Goal: Transaction & Acquisition: Purchase product/service

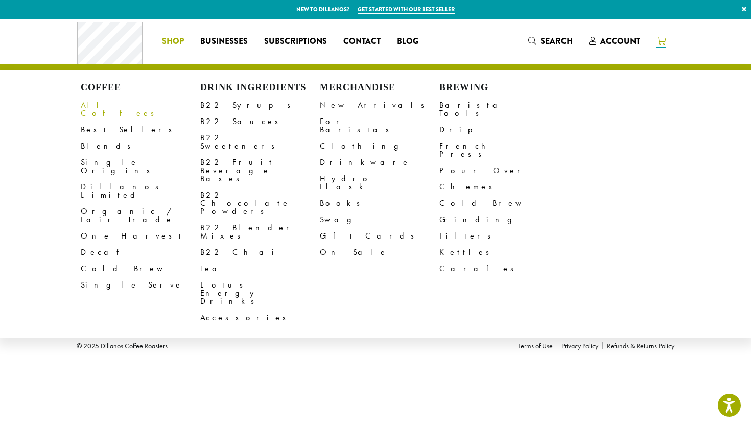
click at [92, 105] on link "All Coffees" at bounding box center [141, 109] width 120 height 25
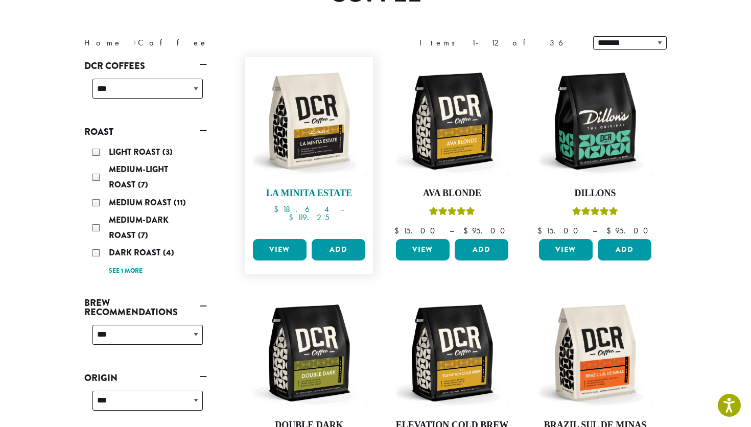
scroll to position [117, 0]
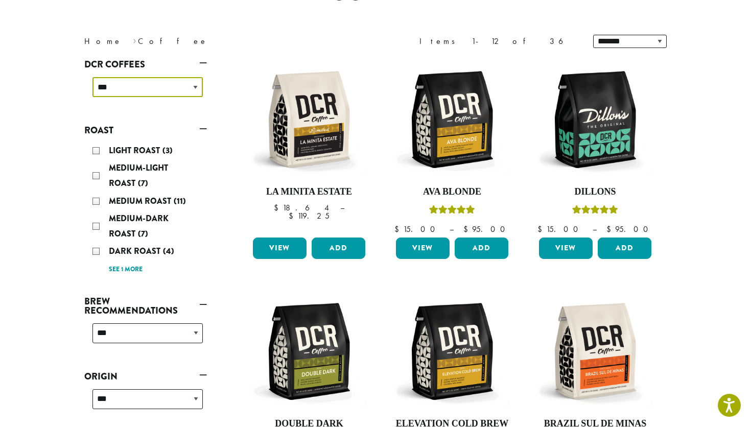
click at [177, 84] on select "**********" at bounding box center [147, 87] width 110 height 20
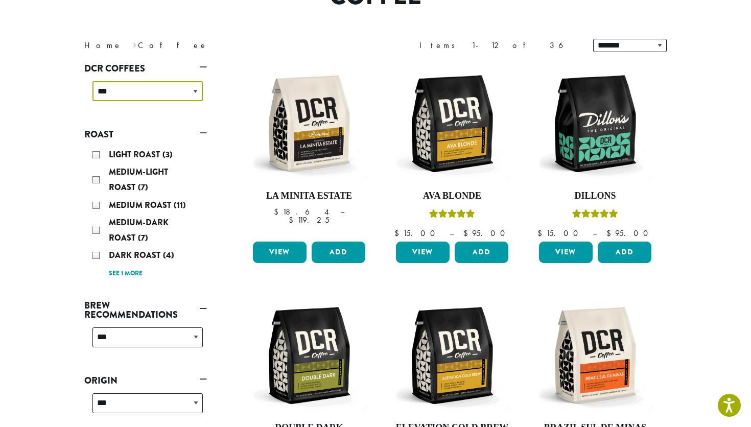
scroll to position [113, 0]
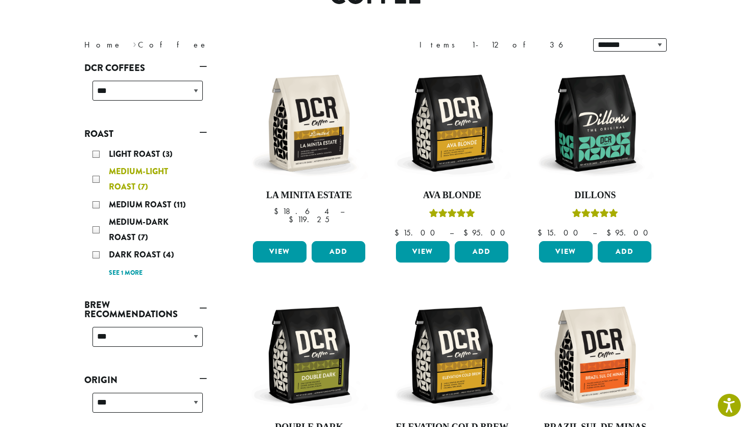
click at [98, 174] on div "Medium-Light Roast (7)" at bounding box center [147, 179] width 110 height 31
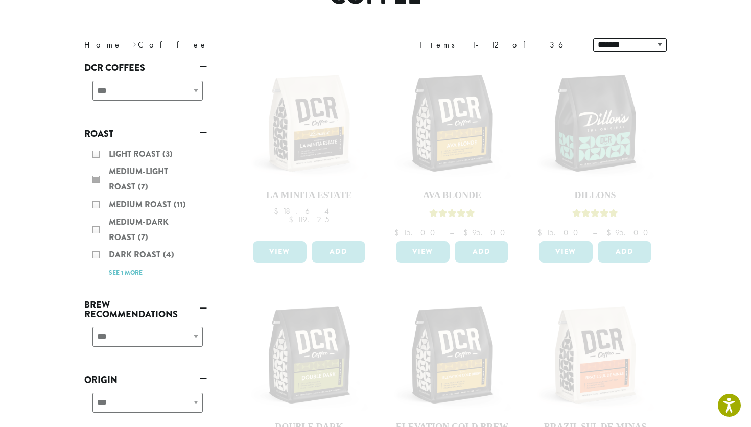
click at [99, 178] on div "Light Roast (3) Medium-Light Roast (7) Medium Roast (11) Medium-Dark Roast (7) …" at bounding box center [145, 214] width 123 height 142
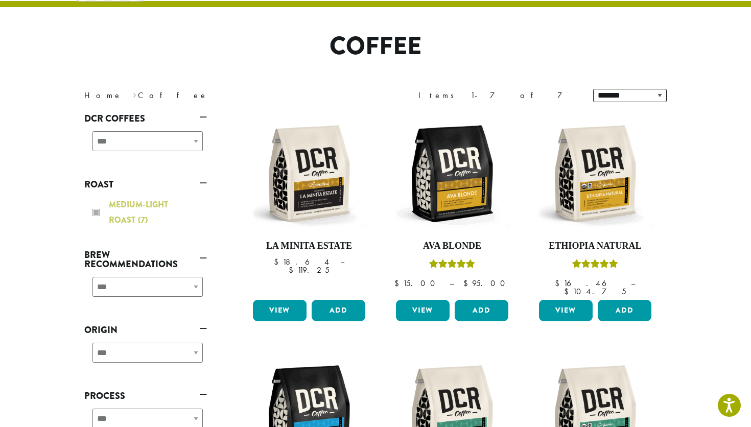
scroll to position [113, 0]
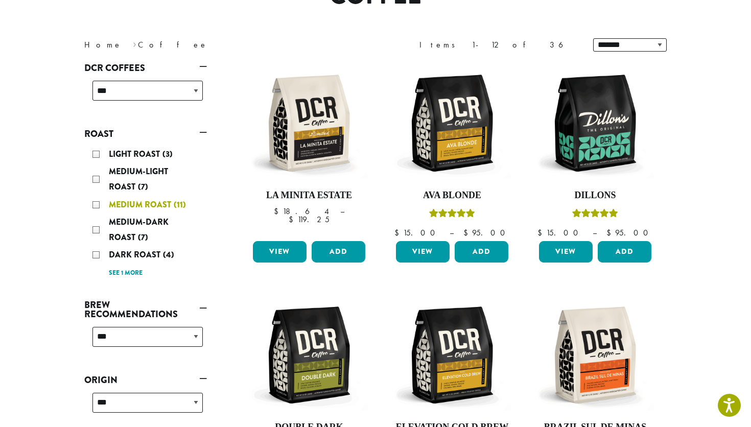
click at [94, 206] on div "Medium Roast (11)" at bounding box center [147, 204] width 110 height 15
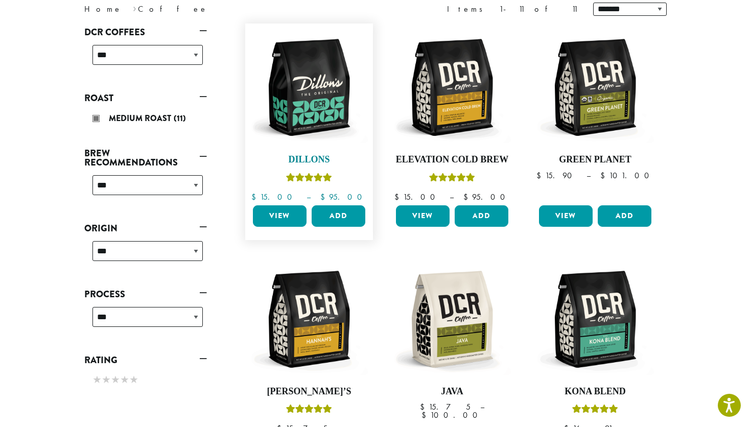
scroll to position [138, 0]
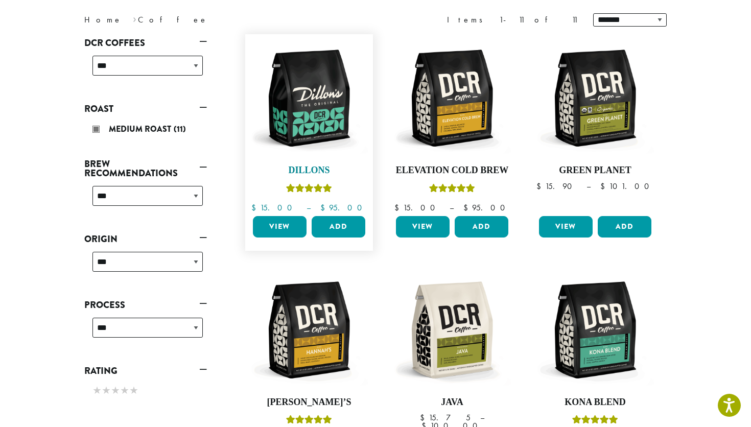
click at [320, 152] on img at bounding box center [309, 98] width 118 height 118
